Goal: Task Accomplishment & Management: Complete application form

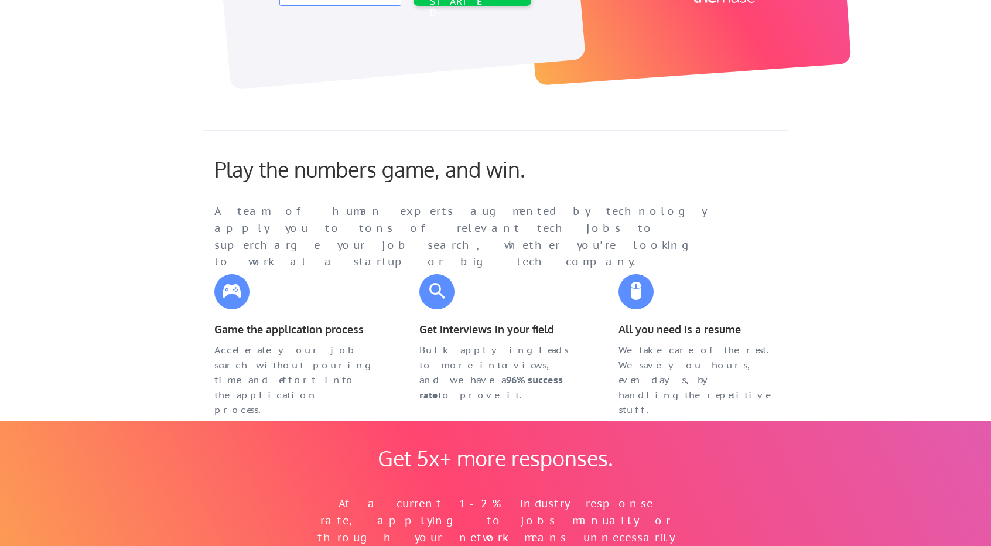
scroll to position [410, 0]
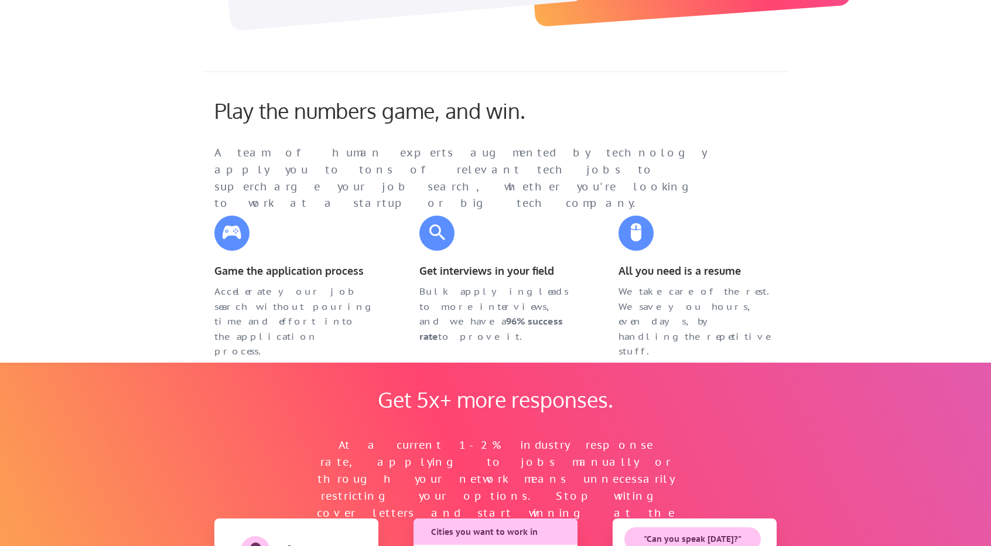
click at [239, 280] on div "Game the application process" at bounding box center [294, 272] width 182 height 19
click at [255, 319] on div "Accelerate your job search without pouring time and effort into the application…" at bounding box center [293, 321] width 158 height 75
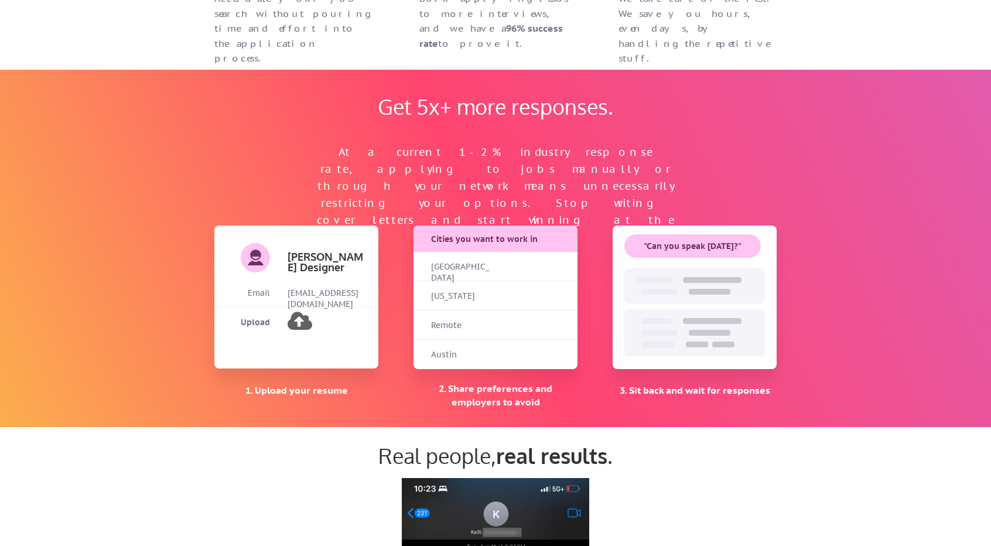
click at [471, 277] on div "San Francisco" at bounding box center [460, 266] width 59 height 29
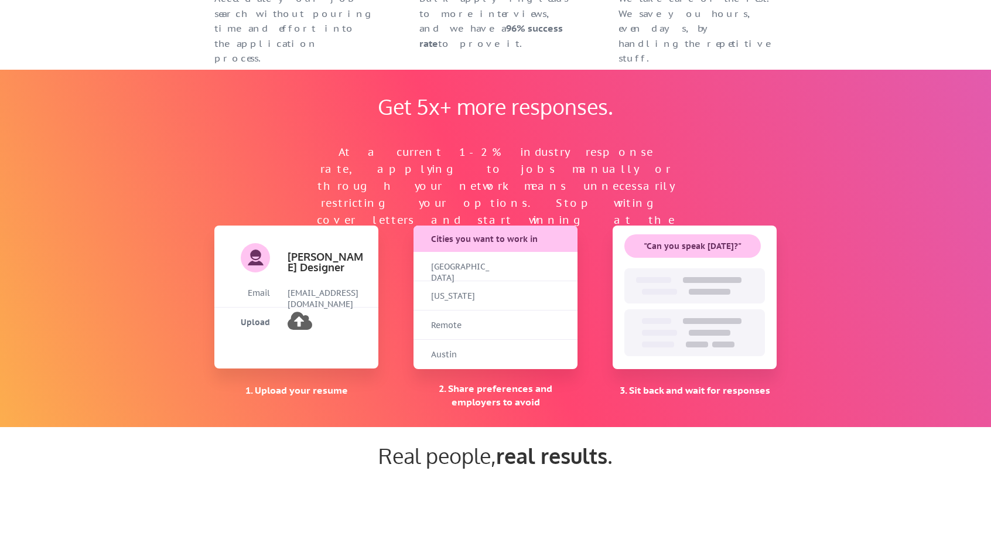
click at [463, 244] on div "Cities you want to work in" at bounding box center [496, 240] width 131 height 12
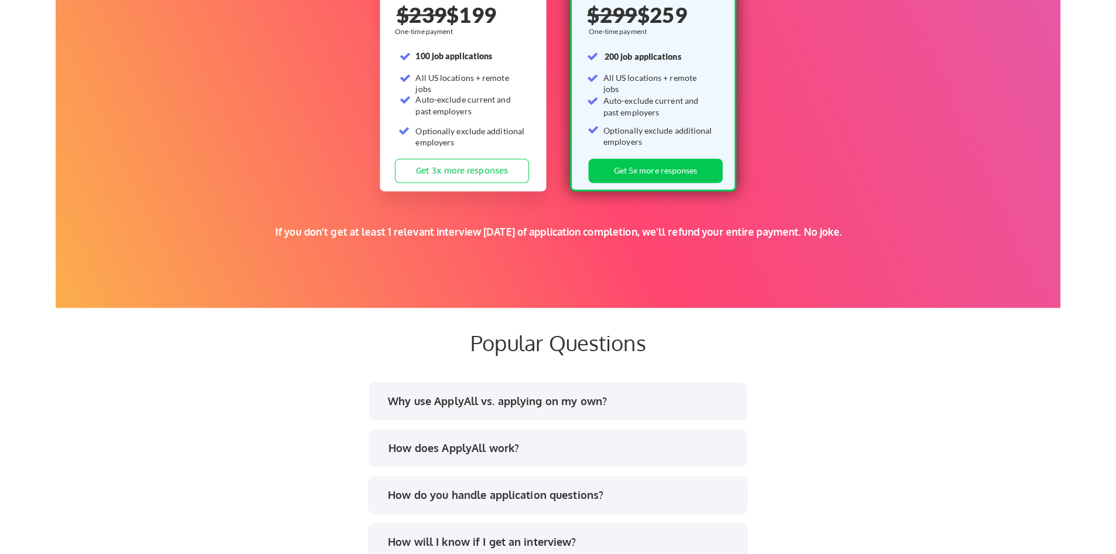
scroll to position [1875, 0]
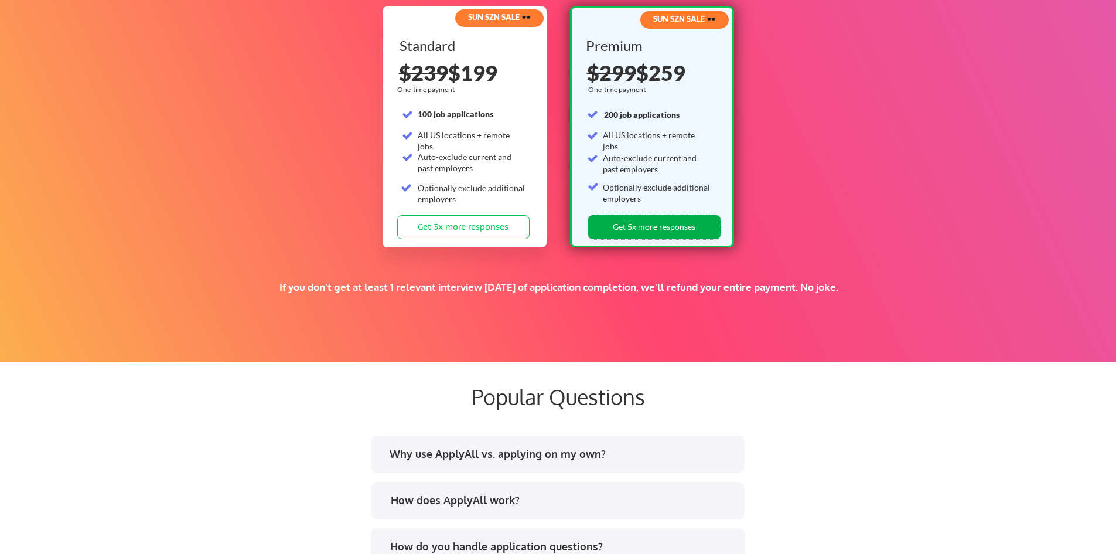
click at [646, 222] on button "Get 5x more responses" at bounding box center [654, 227] width 132 height 24
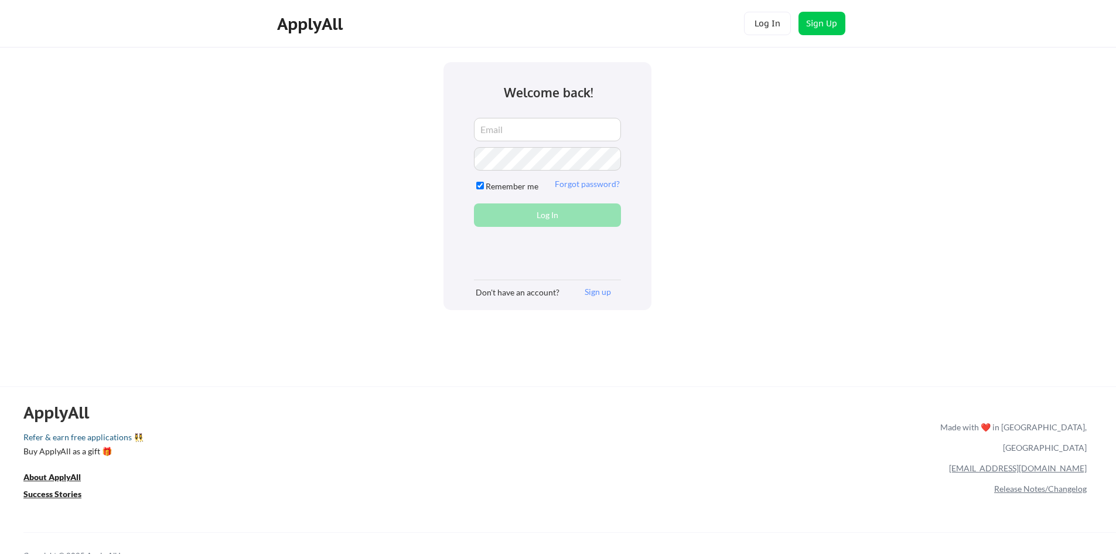
click at [71, 442] on link "Refer & earn free applications 👯‍♀️" at bounding box center [359, 439] width 672 height 12
click at [820, 23] on button "Sign Up" at bounding box center [822, 23] width 47 height 23
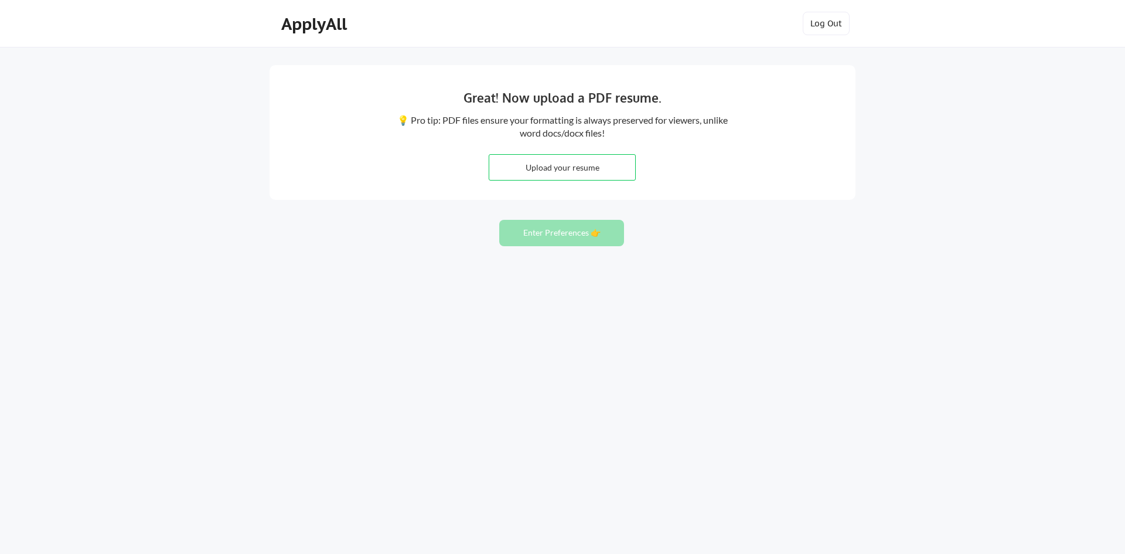
click at [554, 238] on button "Enter Preferences 👉" at bounding box center [561, 233] width 125 height 26
click at [546, 236] on button "Enter Preferences 👉" at bounding box center [561, 233] width 125 height 26
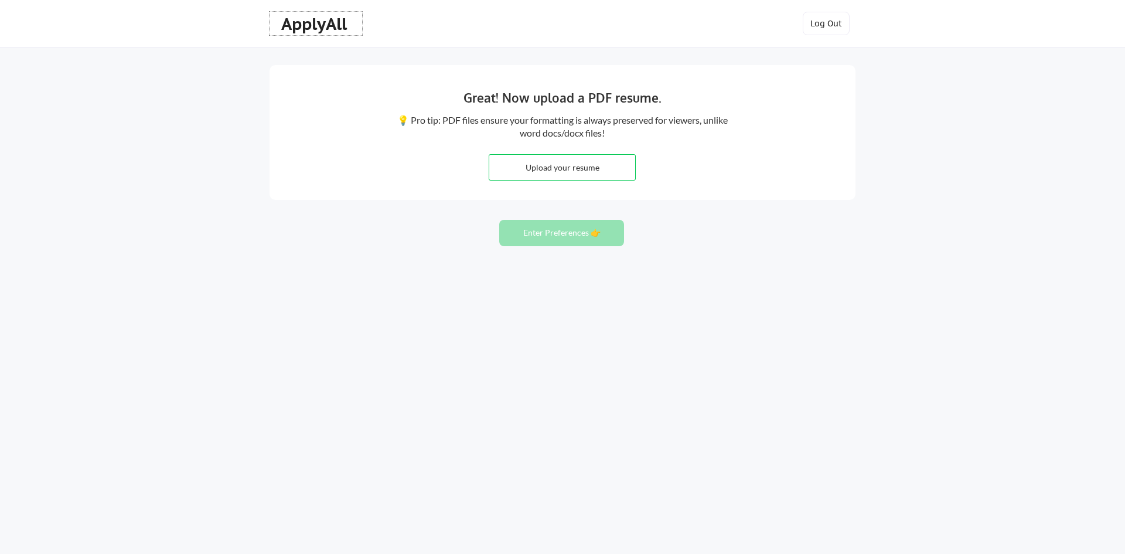
click at [310, 27] on div "ApplyAll" at bounding box center [315, 24] width 69 height 20
